Goal: Task Accomplishment & Management: Manage account settings

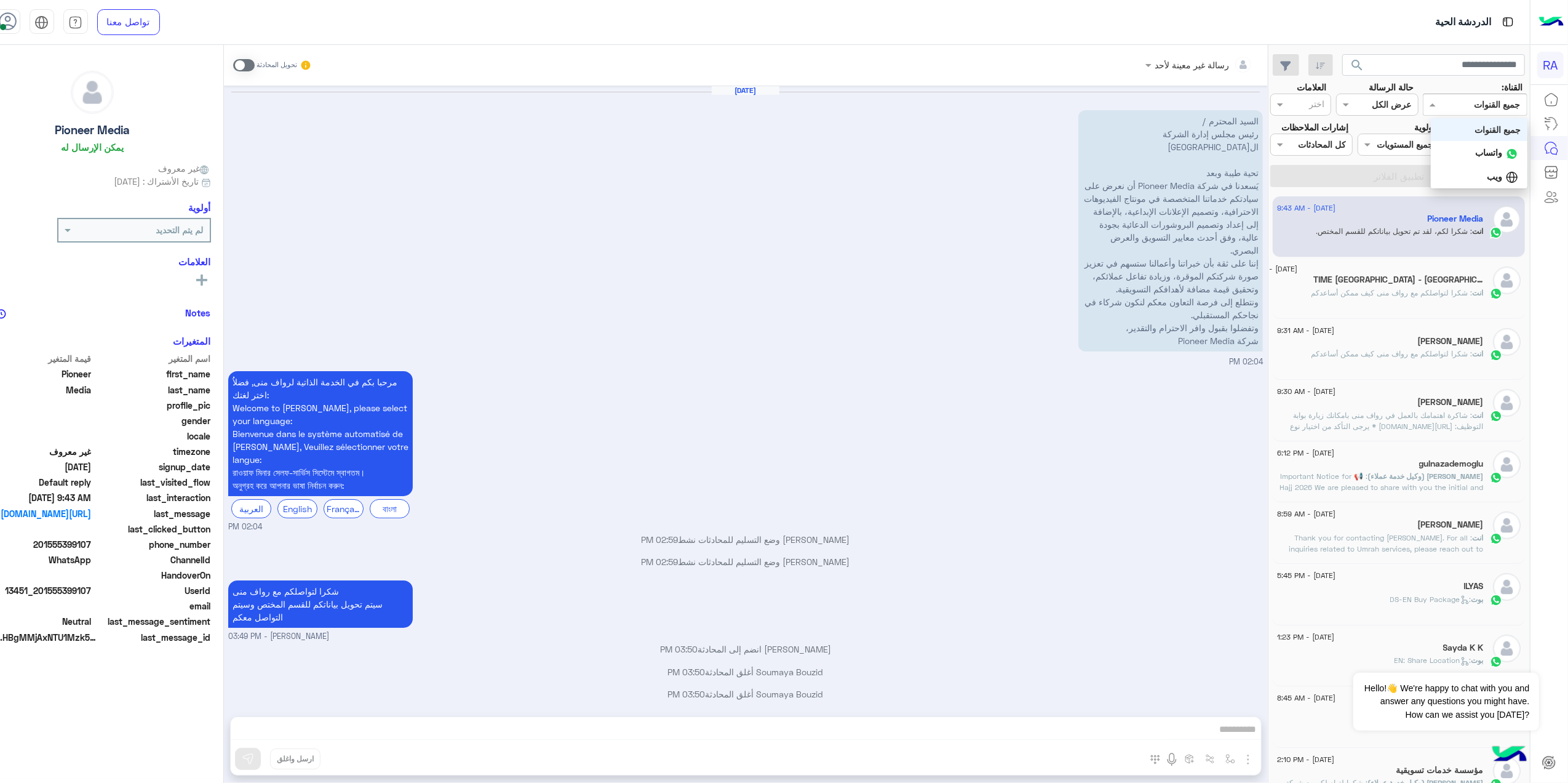
scroll to position [467, 0]
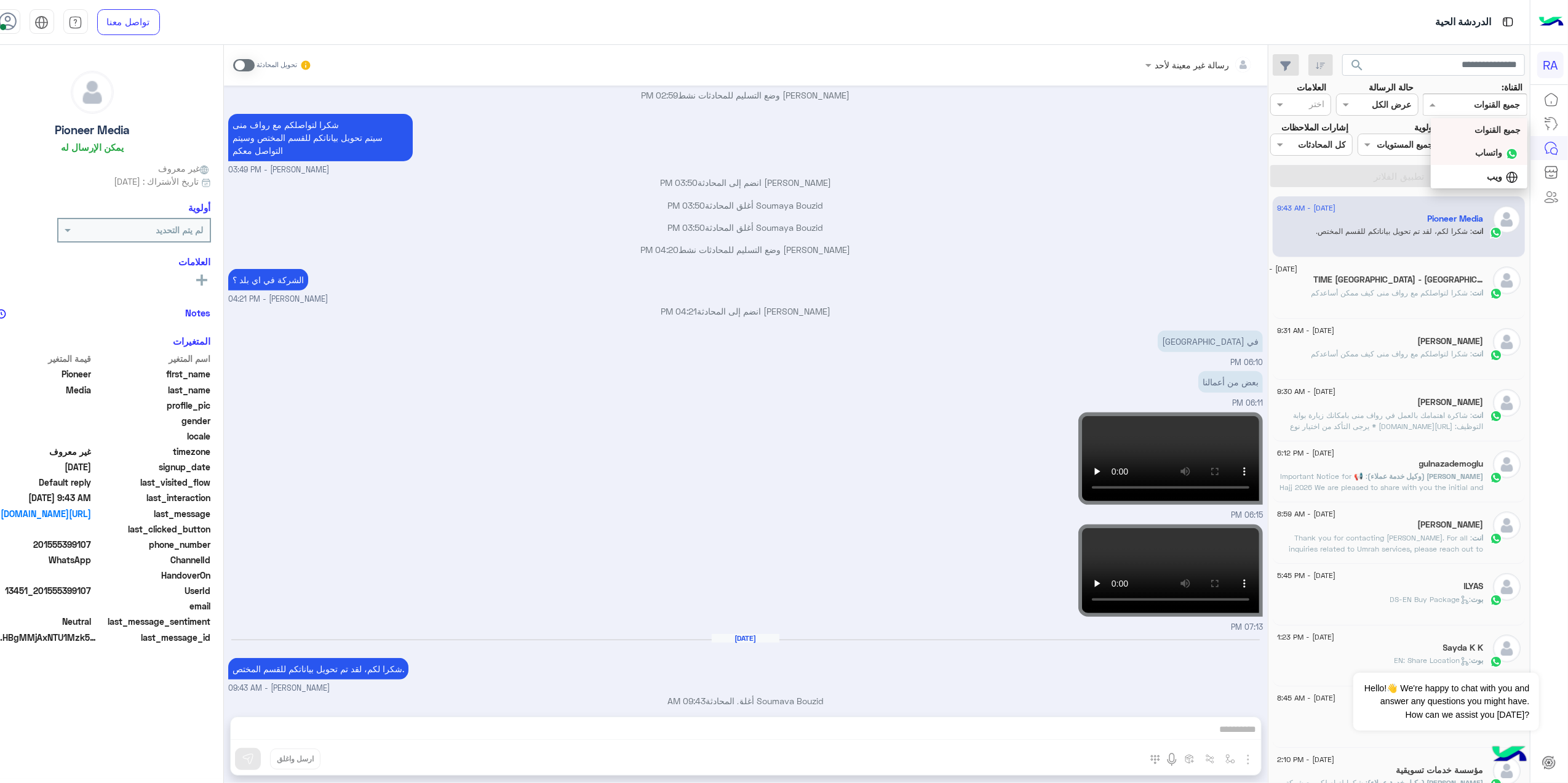
click at [1268, 156] on div "[DATE] السيد المحترم / رئيس مجلس إدارة الشركة الموقرة تحية طيبة وبعد يَسعدنا في…" at bounding box center [746, 395] width 1044 height 618
click at [1497, 139] on div "الدردشة الحية" at bounding box center [1496, 148] width 68 height 19
click at [1459, 154] on div "Agent Filter غير معينة" at bounding box center [1486, 145] width 82 height 22
click at [1475, 209] on div "الوارد لديك" at bounding box center [1490, 216] width 76 height 24
click at [1470, 148] on div at bounding box center [1486, 145] width 81 height 14
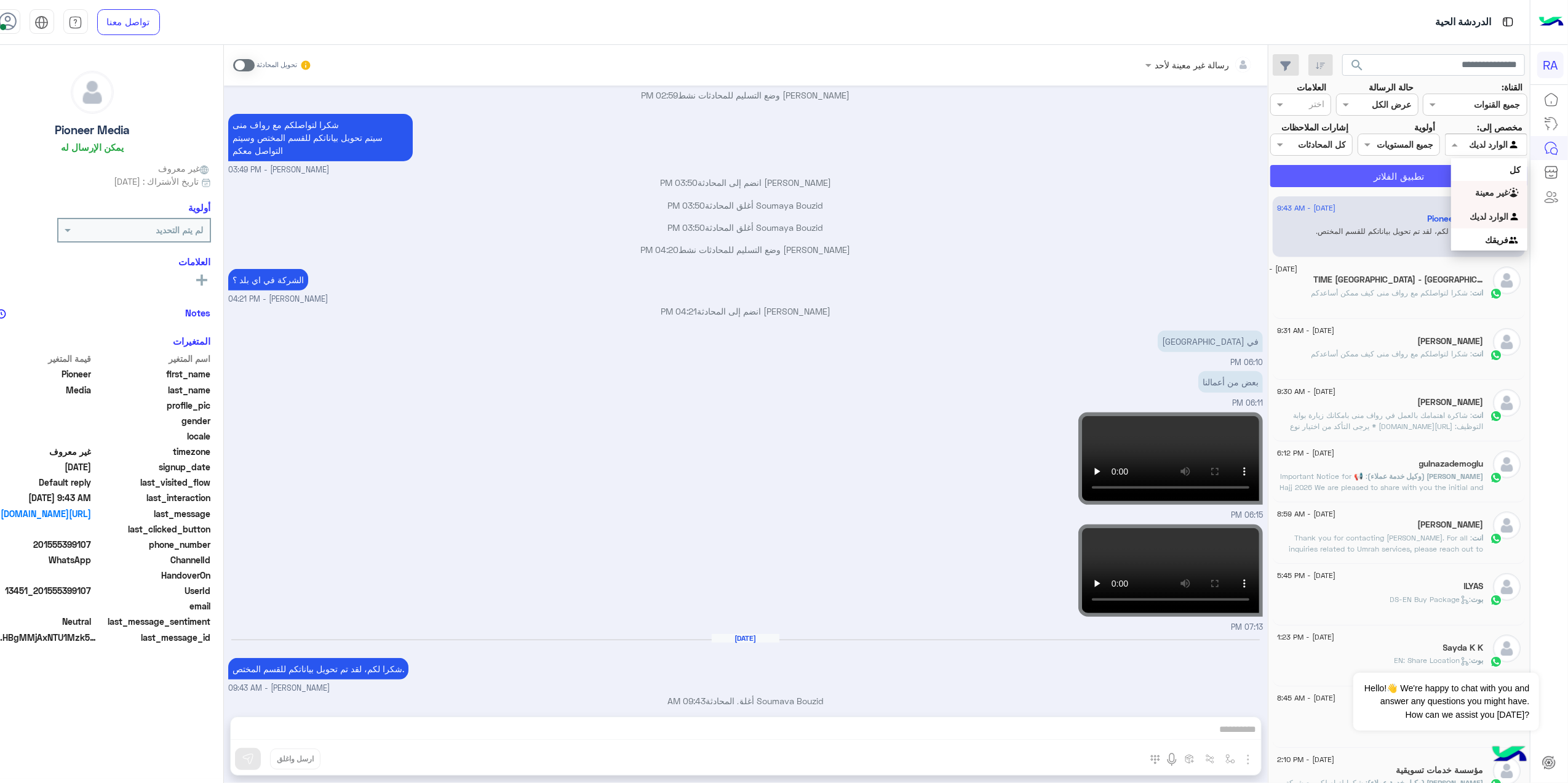
click at [1420, 185] on button "تطبيق الفلاتر" at bounding box center [1398, 176] width 257 height 22
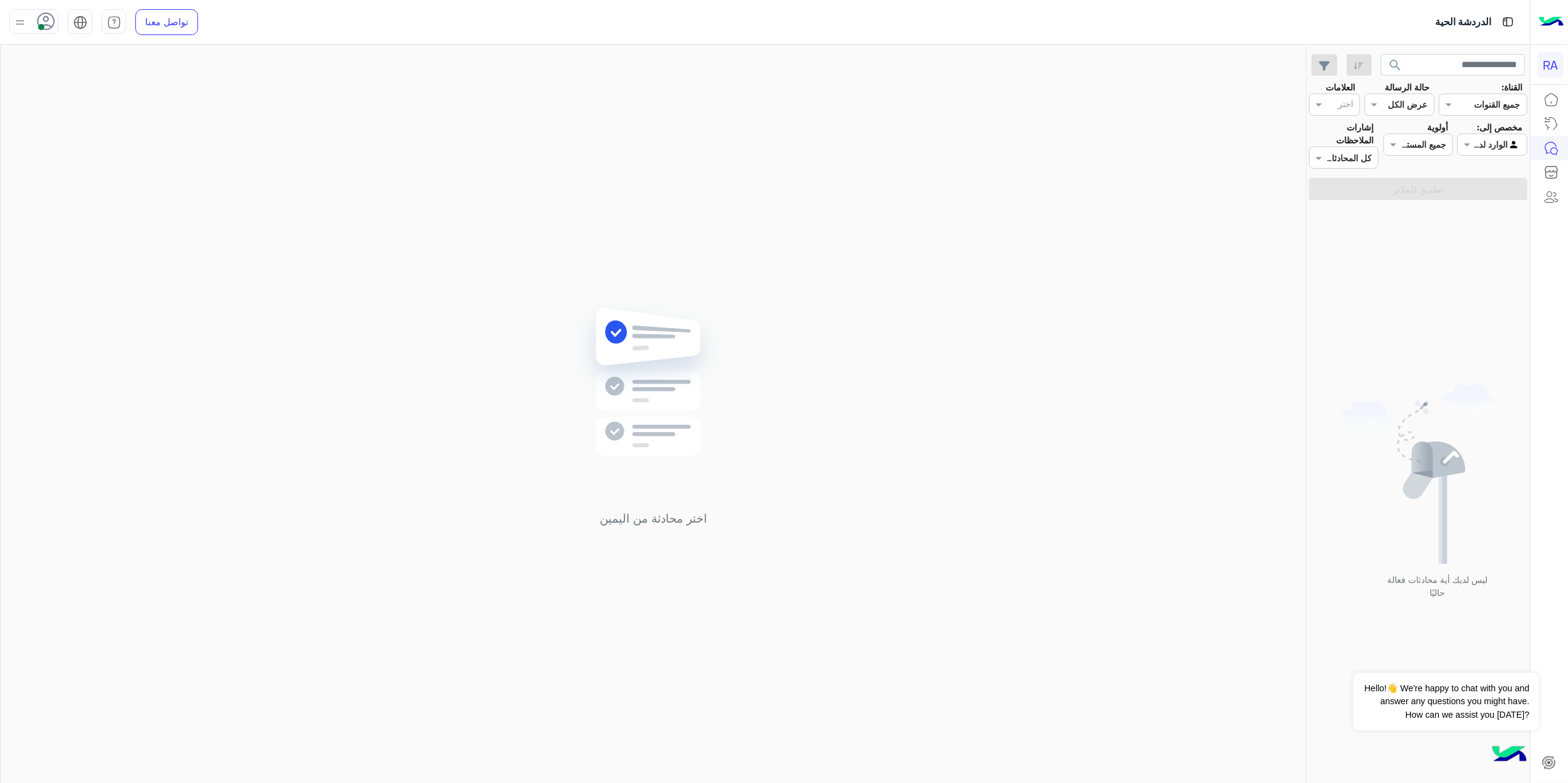
click at [1514, 139] on input "text" at bounding box center [1506, 145] width 29 height 13
click at [1502, 188] on b "غير معينة" at bounding box center [1492, 193] width 33 height 10
click at [1494, 180] on button "تطبيق الفلاتر" at bounding box center [1418, 189] width 218 height 22
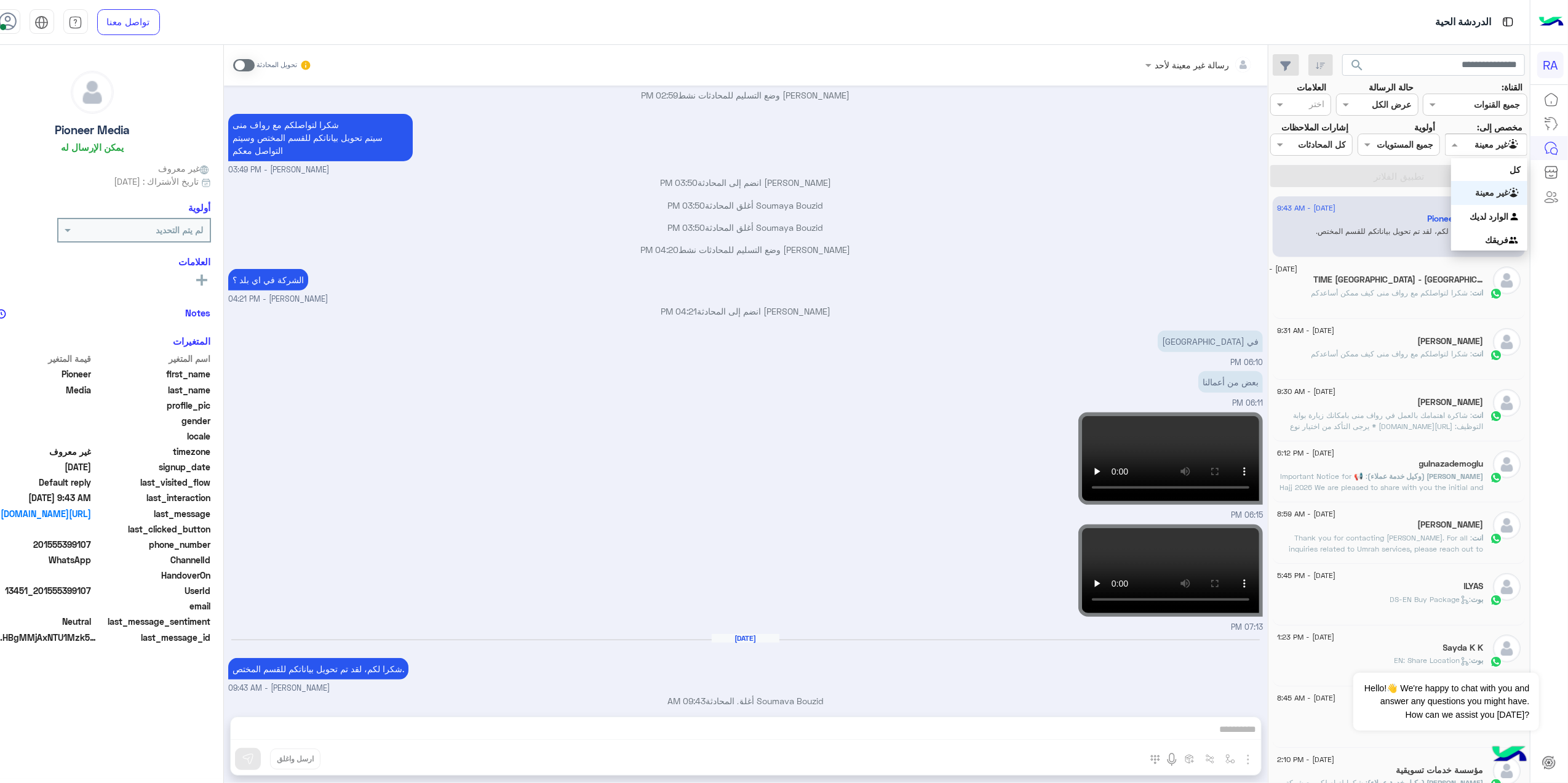
click at [1485, 140] on div at bounding box center [1486, 145] width 81 height 14
click at [1477, 213] on b "الوارد لديك" at bounding box center [1490, 216] width 39 height 10
click at [1473, 170] on button "تطبيق الفلاتر" at bounding box center [1398, 176] width 257 height 22
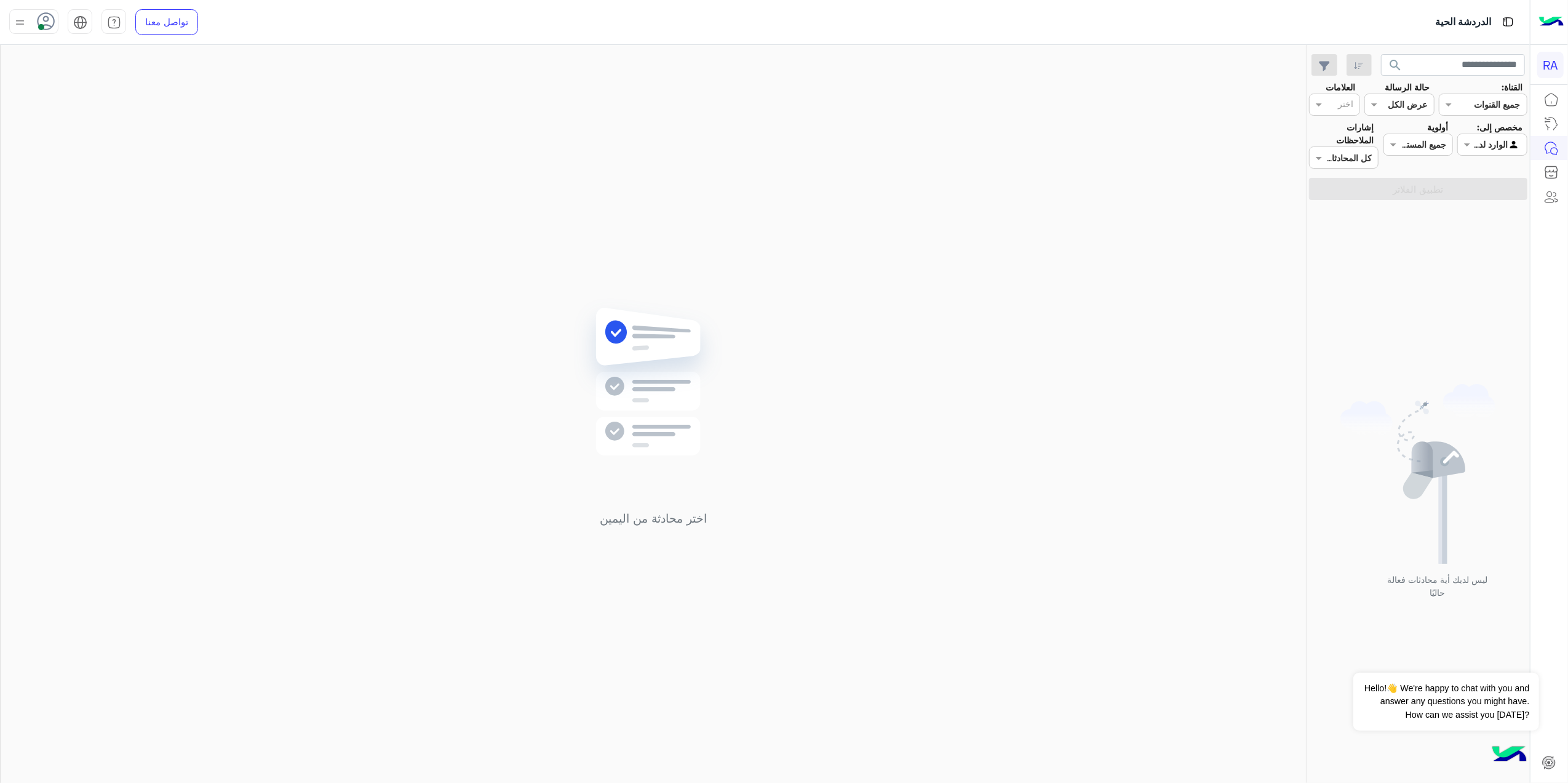
click at [1492, 145] on input "text" at bounding box center [1506, 145] width 29 height 13
click at [1489, 183] on div "غير معينة" at bounding box center [1492, 193] width 69 height 24
click at [1489, 183] on button "تطبيق الفلاتر" at bounding box center [1418, 189] width 218 height 22
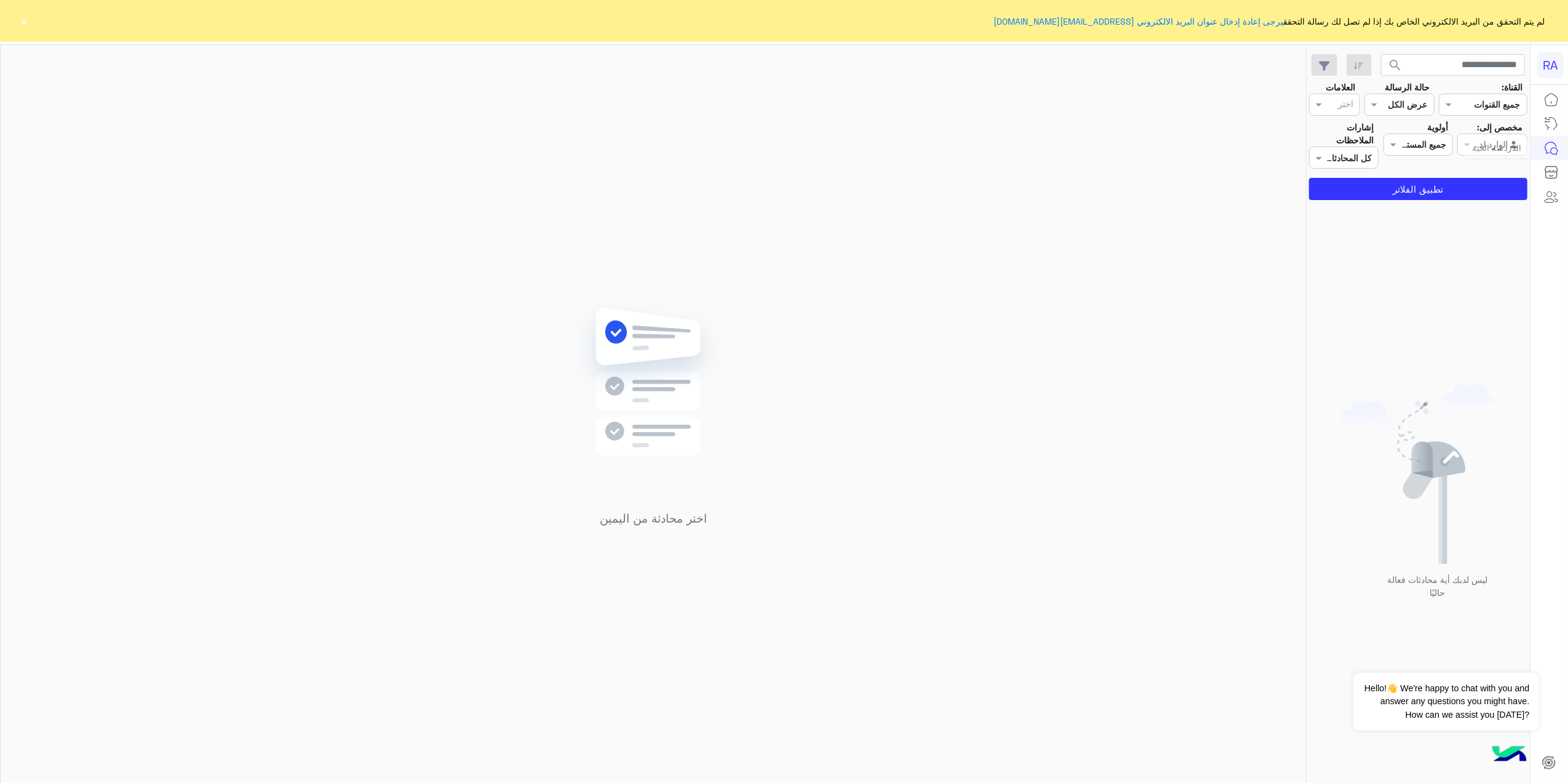
click at [1533, 140] on li at bounding box center [1549, 148] width 38 height 24
click at [1491, 152] on div "Agent Filter الوارد لديك" at bounding box center [1492, 145] width 69 height 22
click at [1476, 198] on div "غير معينة" at bounding box center [1492, 193] width 69 height 24
click at [1471, 195] on button "تطبيق الفلاتر" at bounding box center [1418, 189] width 218 height 22
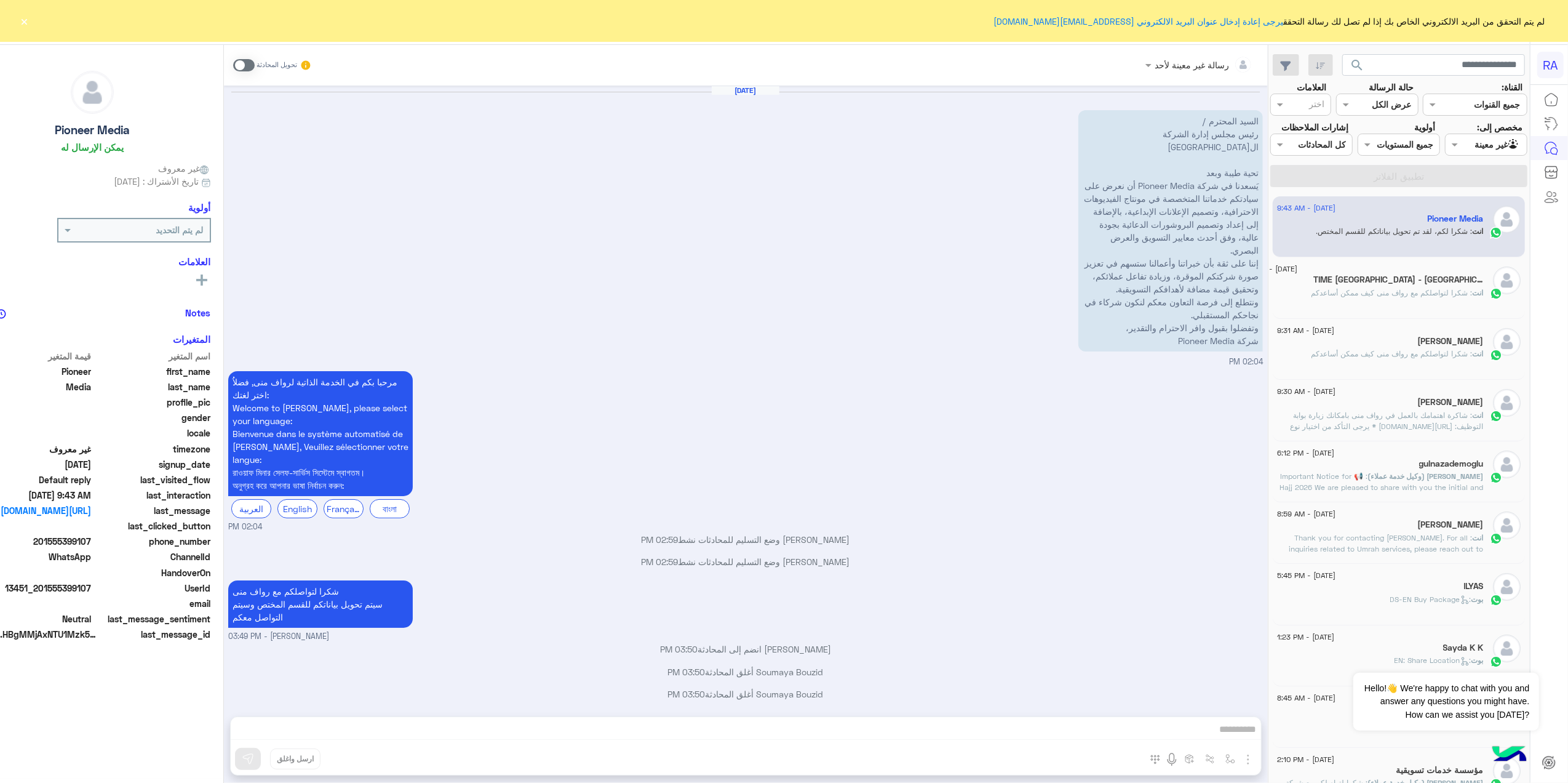
scroll to position [467, 0]
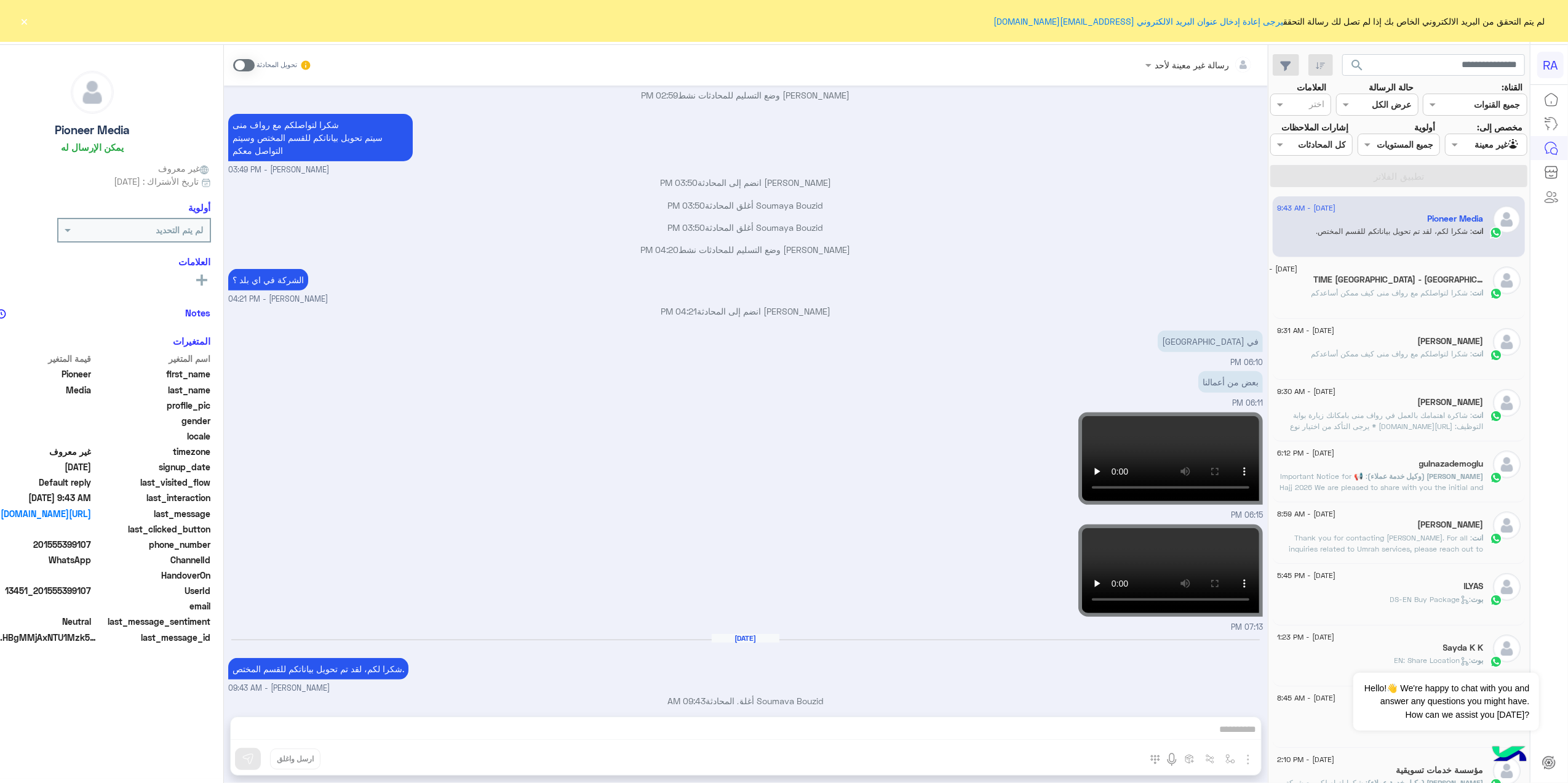
click at [20, 16] on button "×" at bounding box center [24, 21] width 12 height 12
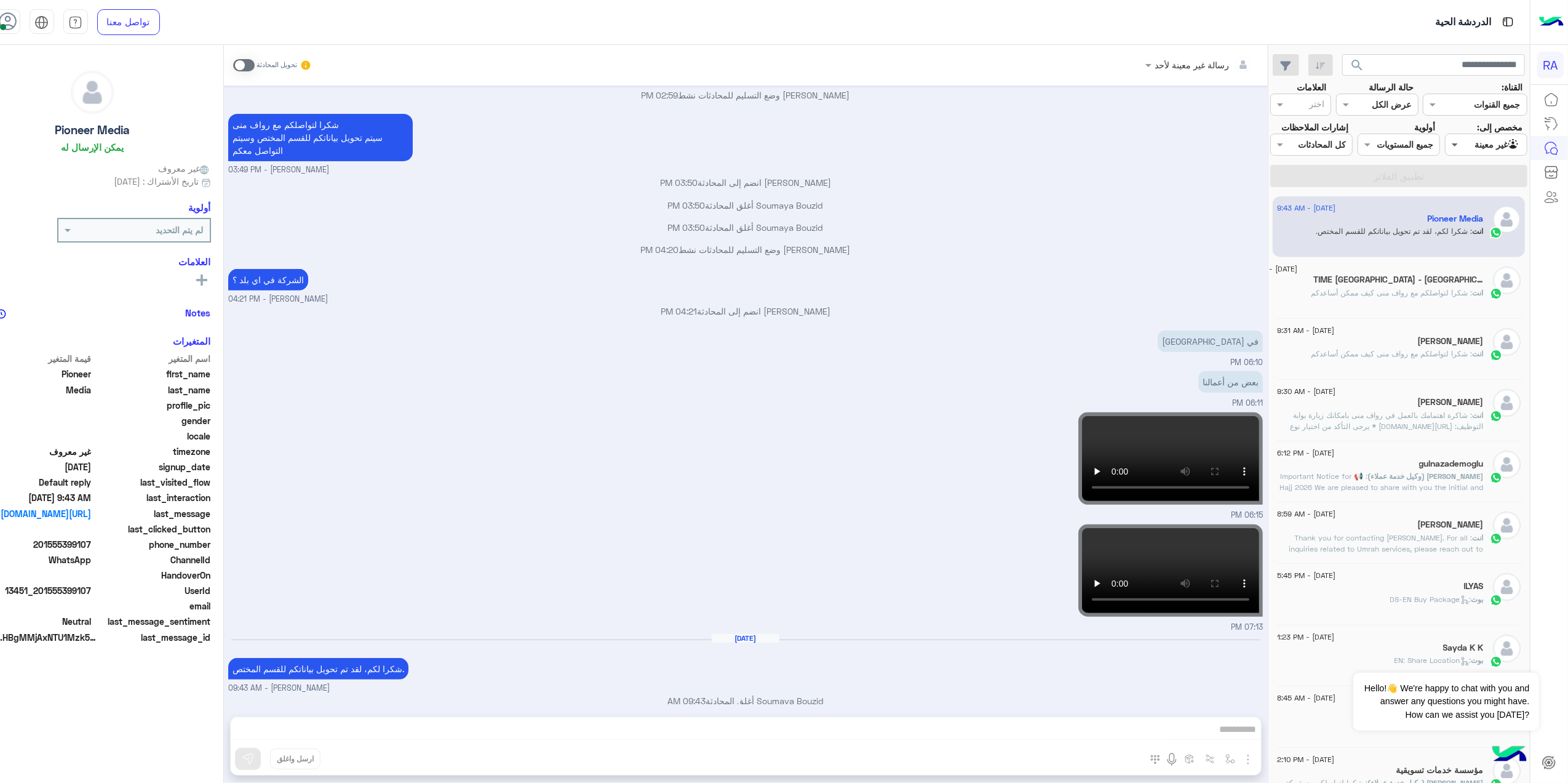
click at [1461, 141] on span at bounding box center [1453, 145] width 16 height 13
click at [1475, 213] on b "الوارد لديك" at bounding box center [1490, 216] width 39 height 10
click at [1451, 170] on button "تطبيق الفلاتر" at bounding box center [1398, 176] width 257 height 22
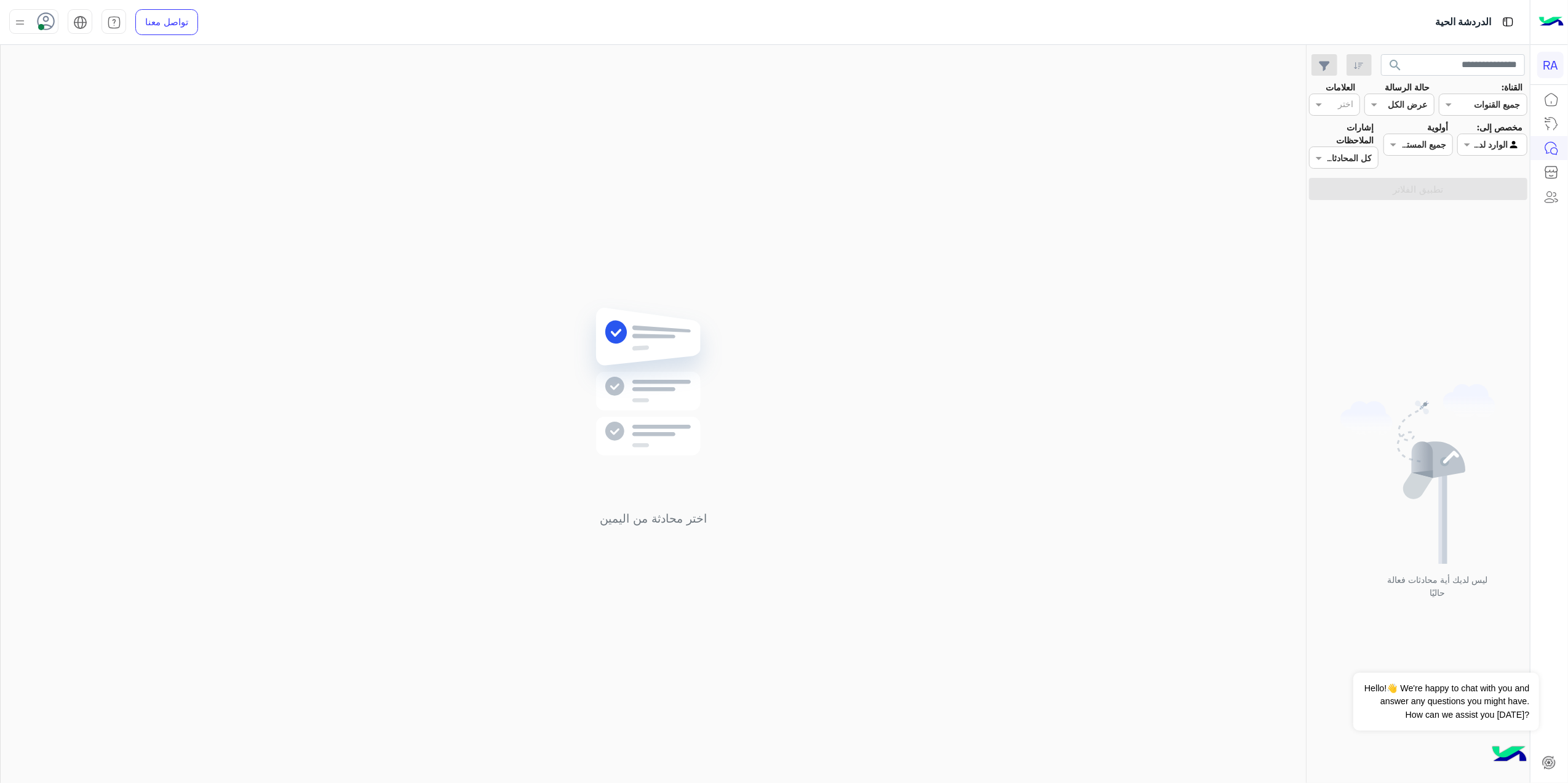
click at [1500, 153] on div "Agent Filter الوارد لديك" at bounding box center [1492, 145] width 69 height 22
click at [1495, 185] on div "غير معينة" at bounding box center [1492, 193] width 69 height 24
click at [1495, 185] on button "تطبيق الفلاتر" at bounding box center [1418, 189] width 218 height 22
